Goal: Transaction & Acquisition: Purchase product/service

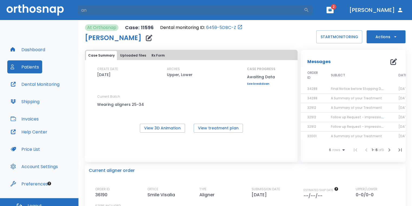
type input "a"
type input "e"
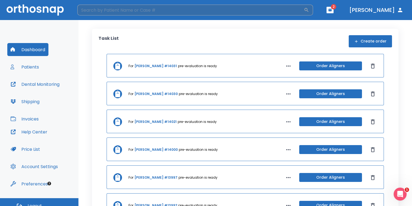
click at [114, 8] on input "search" at bounding box center [190, 10] width 227 height 11
type input "[PERSON_NAME]"
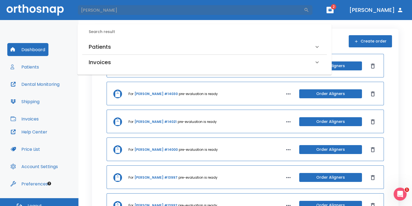
click at [122, 48] on div "Patients" at bounding box center [201, 47] width 225 height 9
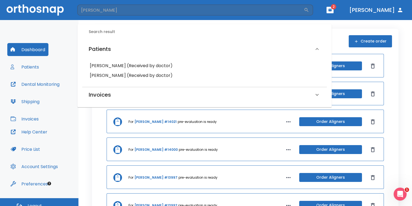
click at [125, 65] on h6 "[PERSON_NAME] (Received by doctor)" at bounding box center [205, 66] width 230 height 8
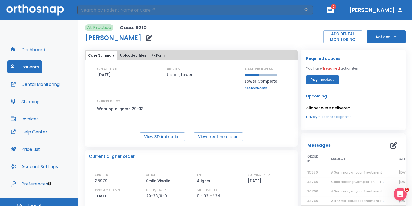
click at [373, 34] on button "Actions" at bounding box center [386, 36] width 39 height 13
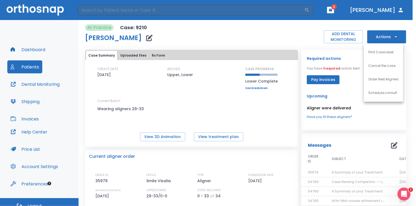
click at [376, 77] on p "Order Next Aligners" at bounding box center [383, 79] width 31 height 5
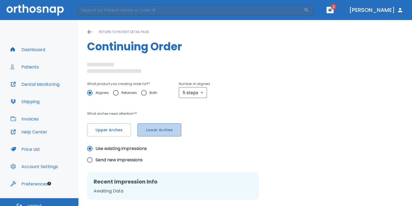
click at [160, 133] on button "Lower Arches" at bounding box center [160, 129] width 44 height 13
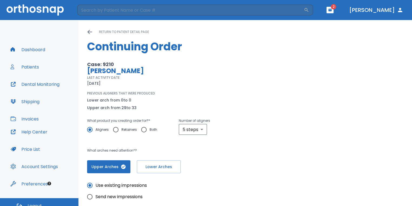
click at [116, 91] on p "PREVIOUS ALIGNERS THAT WERE PRODUCED" at bounding box center [121, 93] width 68 height 5
click at [116, 129] on input "Retainers" at bounding box center [115, 129] width 11 height 11
radio input "true"
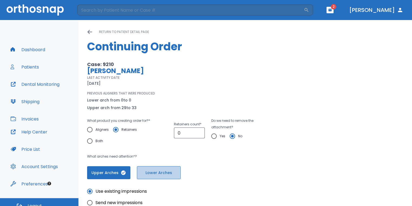
click at [160, 174] on span "Lower Arches" at bounding box center [159, 173] width 32 height 6
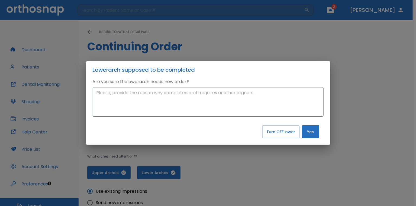
click at [312, 134] on button "Yes" at bounding box center [310, 131] width 17 height 13
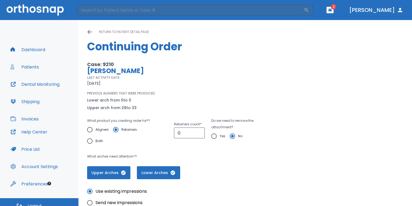
click at [124, 169] on button "Upper Arches" at bounding box center [108, 172] width 43 height 13
type input "1"
click at [198, 130] on input "1" at bounding box center [189, 133] width 31 height 11
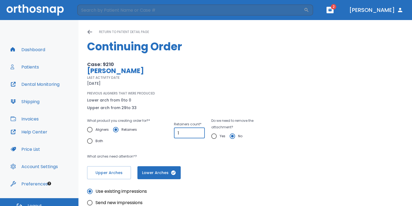
click at [211, 137] on input "Yes" at bounding box center [213, 136] width 11 height 11
radio input "true"
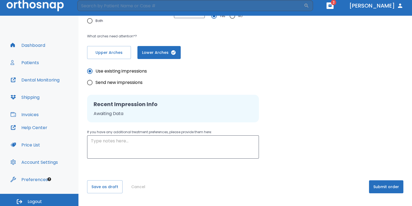
scroll to position [6, 0]
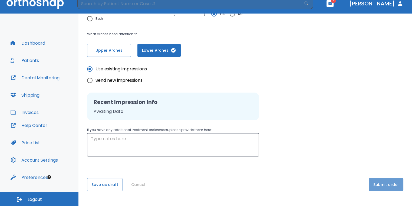
click at [378, 181] on button "Submit order" at bounding box center [386, 184] width 34 height 13
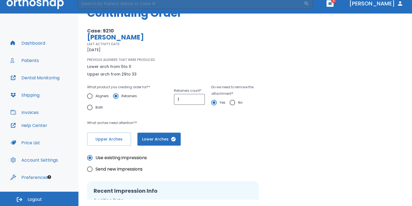
scroll to position [0, 0]
